Goal: Transaction & Acquisition: Download file/media

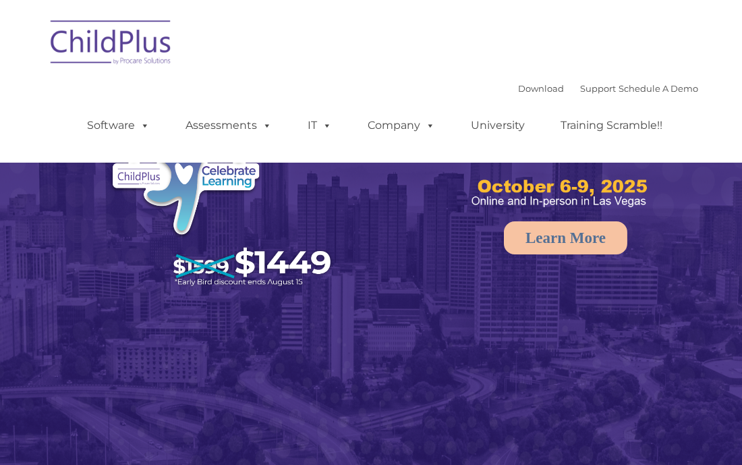
select select "MEDIUM"
click at [520, 89] on link "Download" at bounding box center [541, 88] width 46 height 11
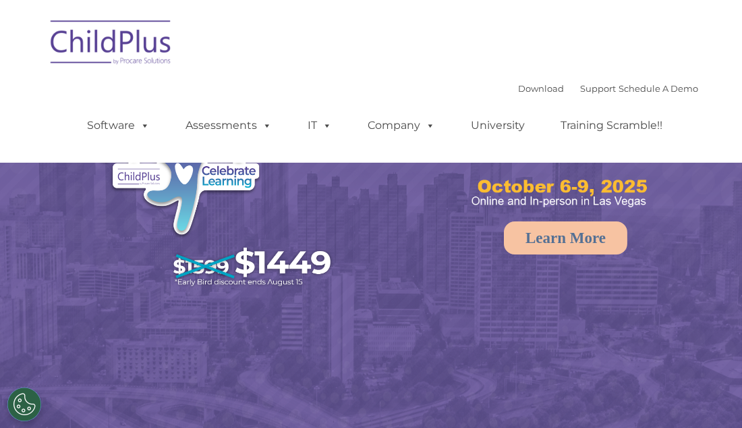
select select "MEDIUM"
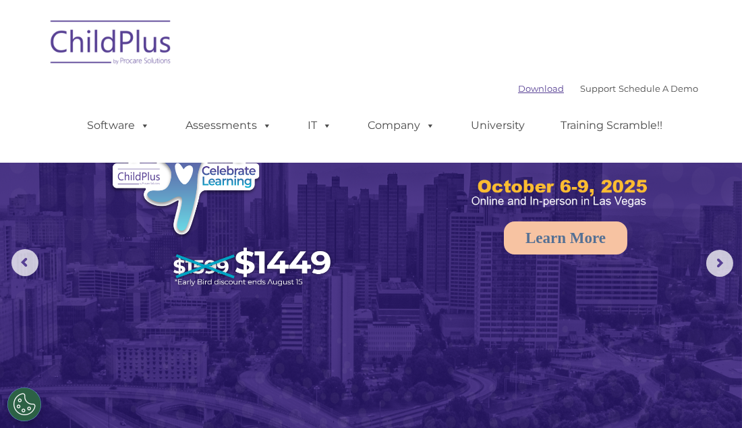
click at [518, 89] on link "Download" at bounding box center [541, 88] width 46 height 11
